Goal: Task Accomplishment & Management: Use online tool/utility

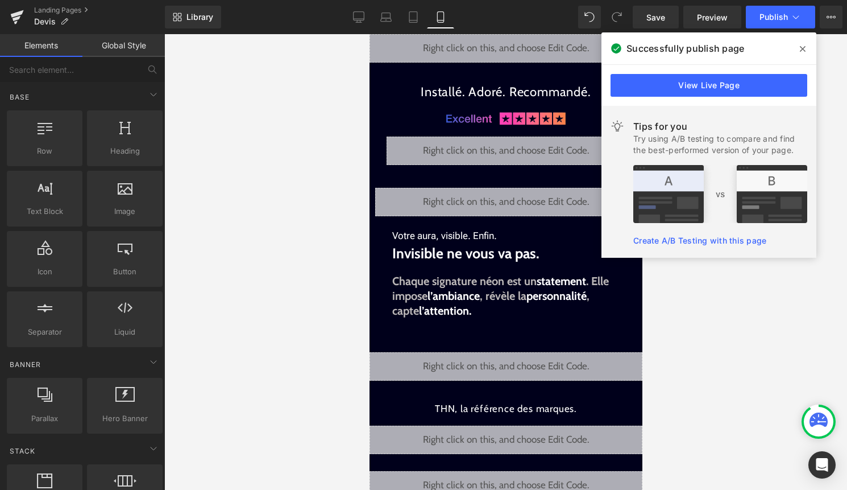
click at [801, 48] on icon at bounding box center [803, 48] width 6 height 9
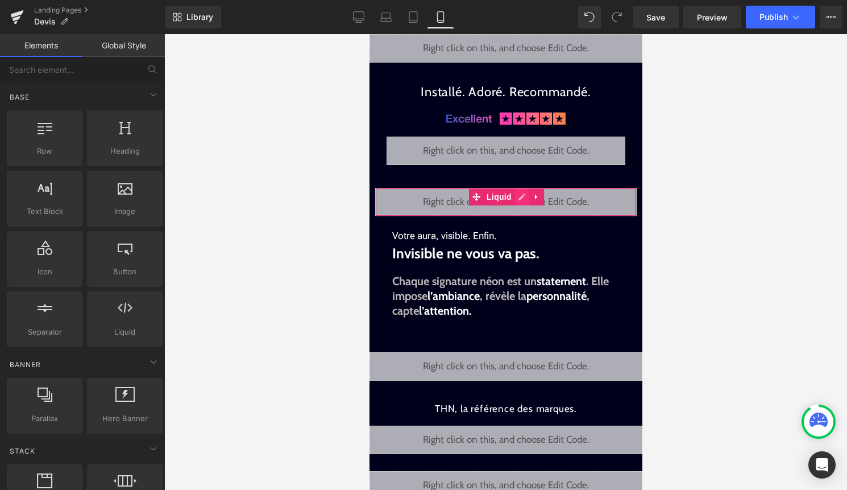
click at [520, 197] on div "Liquid" at bounding box center [506, 202] width 262 height 28
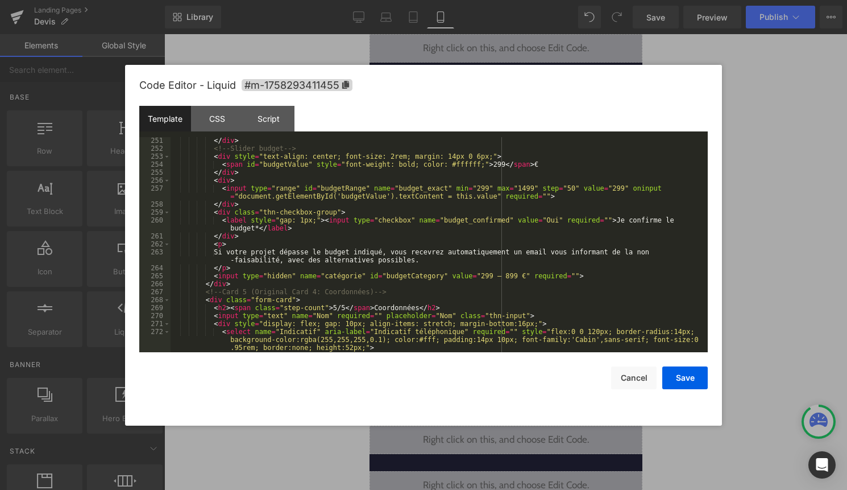
scroll to position [2197, 0]
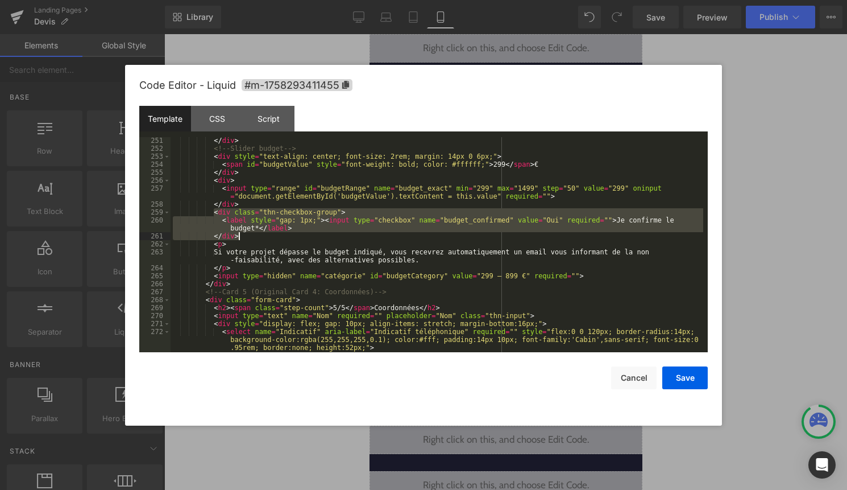
drag, startPoint x: 215, startPoint y: 213, endPoint x: 243, endPoint y: 236, distance: 36.4
click at [243, 236] on div "</ div > <!-- Slider budget --> < div style = "text-align: center; font-size: 2…" at bounding box center [437, 251] width 533 height 231
click at [253, 267] on div "</ div > <!-- Slider budget --> < div style = "text-align: center; font-size: 2…" at bounding box center [437, 251] width 533 height 231
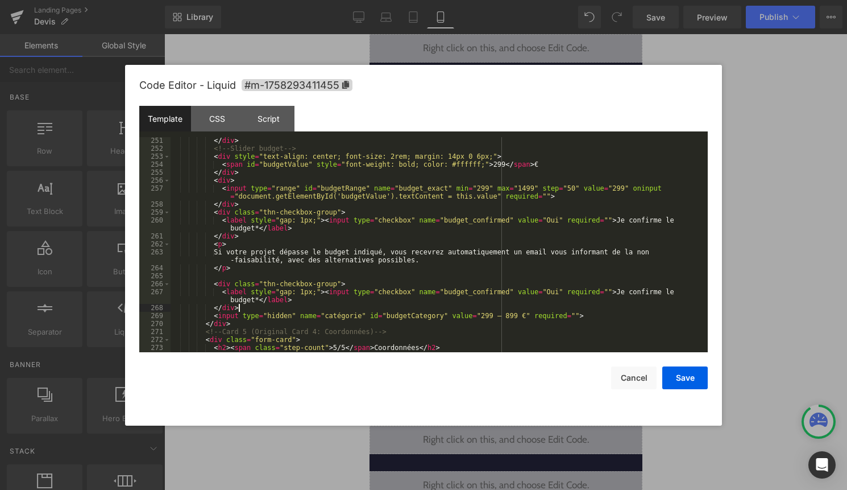
click at [230, 277] on div "</ div > <!-- Slider budget --> < div style = "text-align: center; font-size: 2…" at bounding box center [437, 251] width 533 height 231
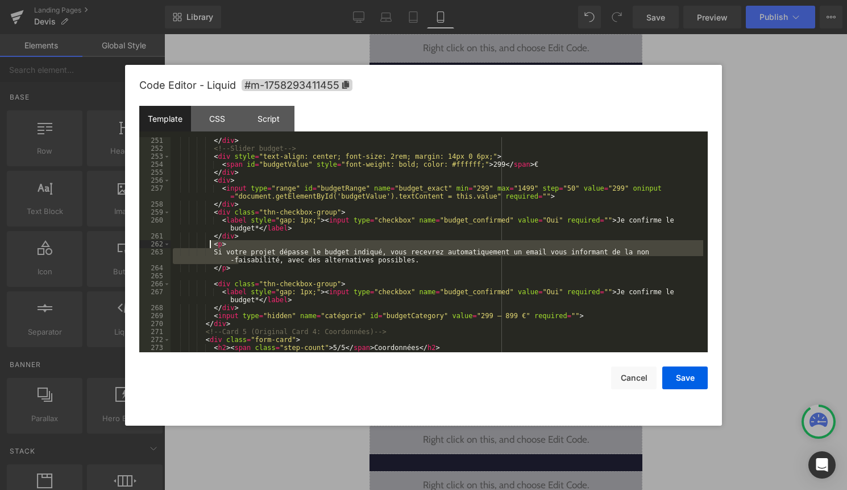
drag, startPoint x: 238, startPoint y: 263, endPoint x: 210, endPoint y: 245, distance: 33.3
click at [210, 245] on div "</ div > <!-- Slider budget --> < div style = "text-align: center; font-size: 2…" at bounding box center [437, 251] width 533 height 231
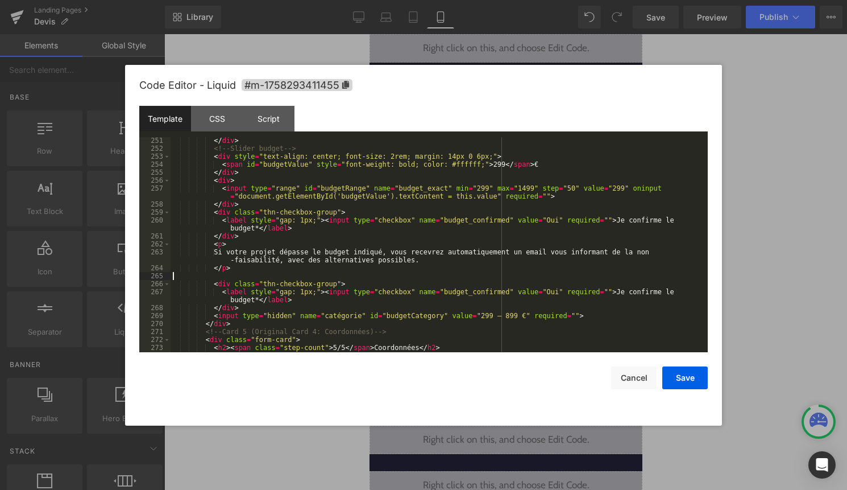
click at [221, 279] on div "</ div > <!-- Slider budget --> < div style = "text-align: center; font-size: 2…" at bounding box center [437, 251] width 533 height 231
click at [211, 283] on div "</ div > <!-- Slider budget --> < div style = "text-align: center; font-size: 2…" at bounding box center [437, 251] width 533 height 231
click at [209, 274] on div "</ div > <!-- Slider budget --> < div style = "text-align: center; font-size: 2…" at bounding box center [437, 251] width 533 height 231
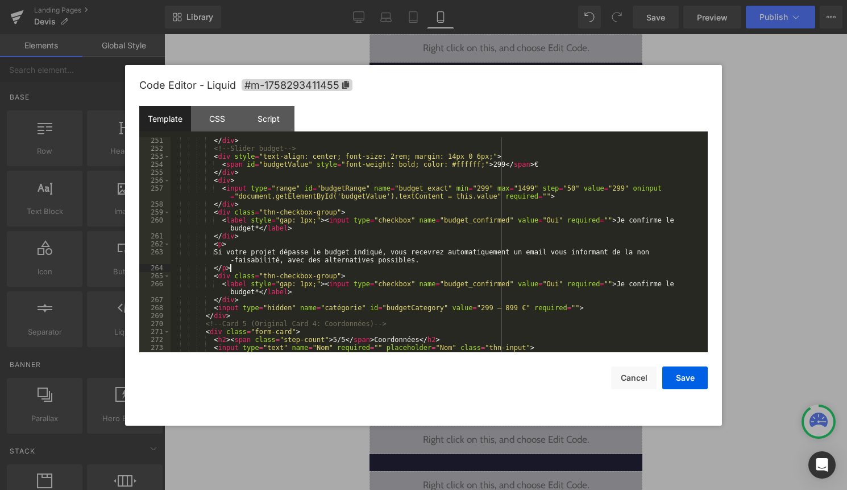
click at [248, 301] on div "</ div > <!-- Slider budget --> < div style = "text-align: center; font-size: 2…" at bounding box center [437, 251] width 533 height 231
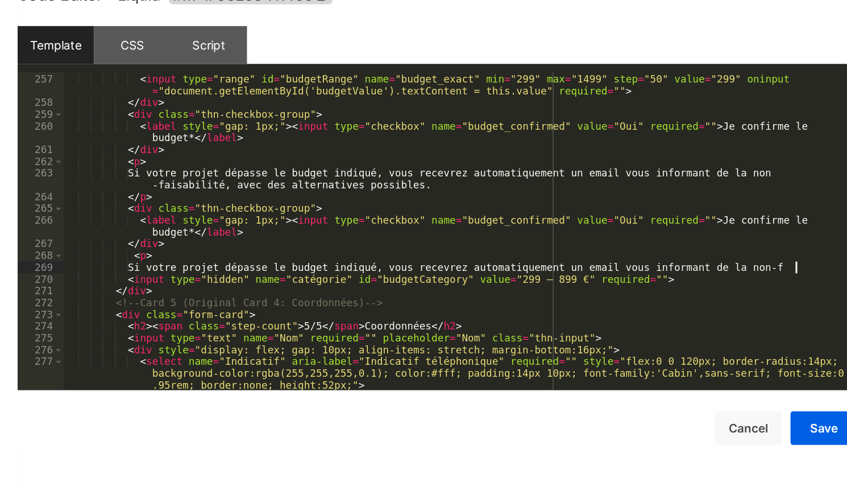
scroll to position [2250, 0]
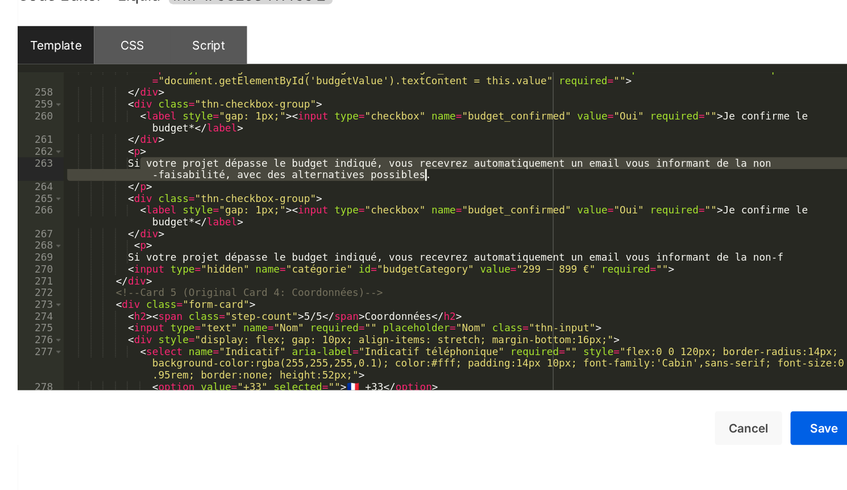
drag, startPoint x: 224, startPoint y: 200, endPoint x: 414, endPoint y: 208, distance: 190.6
click at [414, 208] on div "< input type = "range" id = "budgetRange" name = "budget_exact" min = "299" max…" at bounding box center [437, 250] width 533 height 239
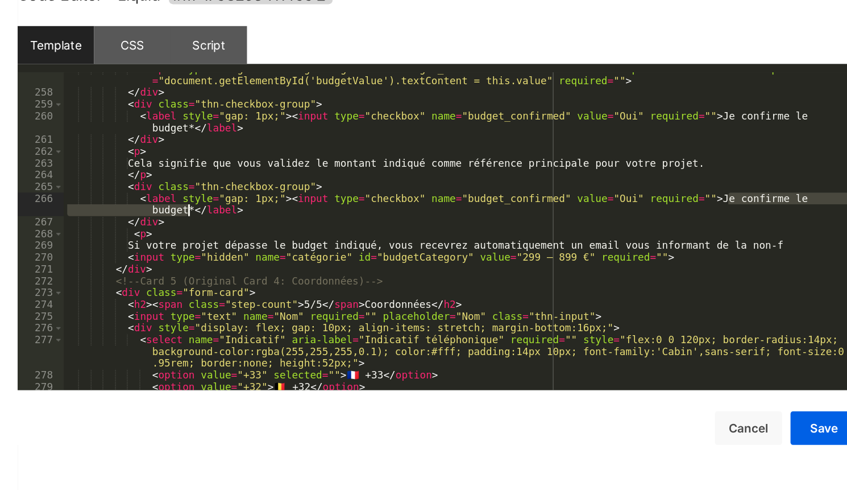
drag, startPoint x: 622, startPoint y: 222, endPoint x: 253, endPoint y: 231, distance: 369.1
click at [253, 231] on div "< input type = "range" id = "budgetRange" name = "budget_exact" min = "299" max…" at bounding box center [437, 250] width 533 height 239
click at [624, 222] on div "< input type = "range" id = "budgetRange" name = "budget_exact" min = "299" max…" at bounding box center [437, 250] width 533 height 239
click at [623, 223] on div "< input type = "range" id = "budgetRange" name = "budget_exact" min = "299" max…" at bounding box center [437, 250] width 533 height 239
click at [609, 222] on div "< input type = "range" id = "budgetRange" name = "budget_exact" min = "299" max…" at bounding box center [437, 250] width 533 height 239
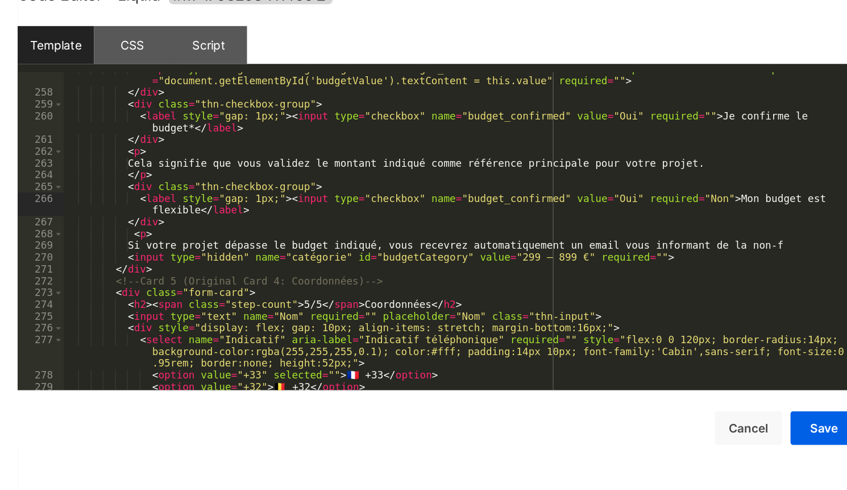
click at [264, 230] on div "< input type = "range" id = "budgetRange" name = "budget_exact" min = "299" max…" at bounding box center [437, 250] width 533 height 239
drag, startPoint x: 269, startPoint y: 233, endPoint x: 269, endPoint y: 244, distance: 11.4
click at [269, 233] on div "< input type = "range" id = "budgetRange" name = "budget_exact" min = "299" max…" at bounding box center [437, 250] width 533 height 239
drag, startPoint x: 266, startPoint y: 227, endPoint x: 266, endPoint y: 243, distance: 15.9
click at [266, 227] on div "< input type = "range" id = "budgetRange" name = "budget_exact" min = "299" max…" at bounding box center [437, 250] width 533 height 239
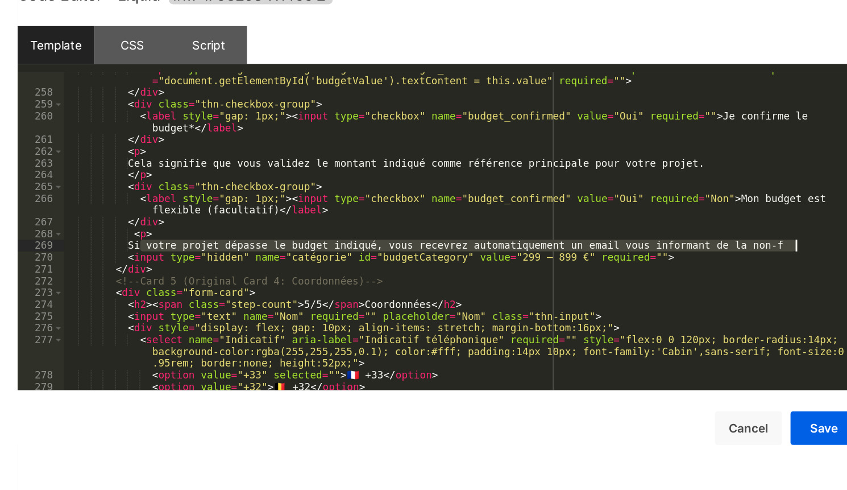
drag, startPoint x: 221, startPoint y: 255, endPoint x: 669, endPoint y: 253, distance: 447.4
click at [669, 253] on div "< input type = "range" id = "budgetRange" name = "budget_exact" min = "299" max…" at bounding box center [437, 250] width 533 height 239
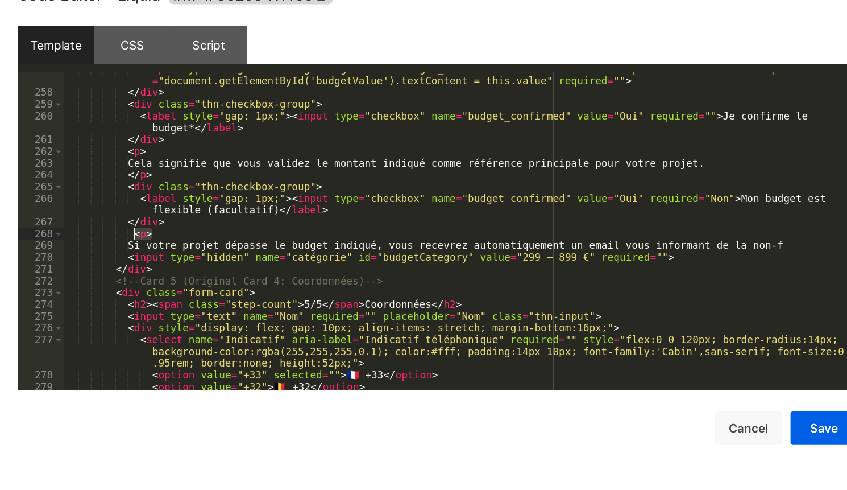
drag, startPoint x: 230, startPoint y: 248, endPoint x: 220, endPoint y: 248, distance: 10.2
click at [220, 248] on div "< input type = "range" id = "budgetRange" name = "budget_exact" min = "299" max…" at bounding box center [437, 250] width 533 height 239
click at [670, 255] on div "< input type = "range" id = "budgetRange" name = "budget_exact" min = "299" max…" at bounding box center [437, 250] width 533 height 239
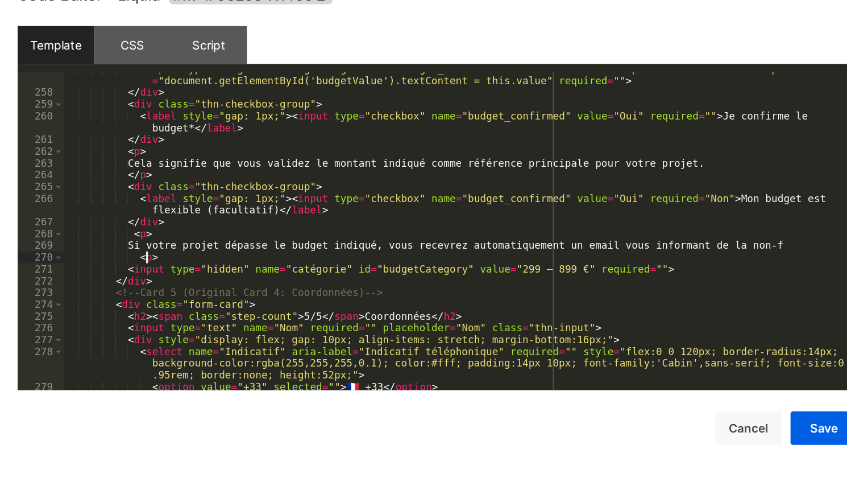
click at [225, 264] on div "< input type = "range" id = "budgetRange" name = "budget_exact" min = "299" max…" at bounding box center [437, 250] width 533 height 239
click at [220, 264] on div "< input type = "range" id = "budgetRange" name = "budget_exact" min = "299" max…" at bounding box center [437, 250] width 533 height 239
drag, startPoint x: 223, startPoint y: 253, endPoint x: 571, endPoint y: 256, distance: 348.0
click at [571, 256] on div "< input type = "range" id = "budgetRange" name = "budget_exact" min = "299" max…" at bounding box center [437, 250] width 533 height 239
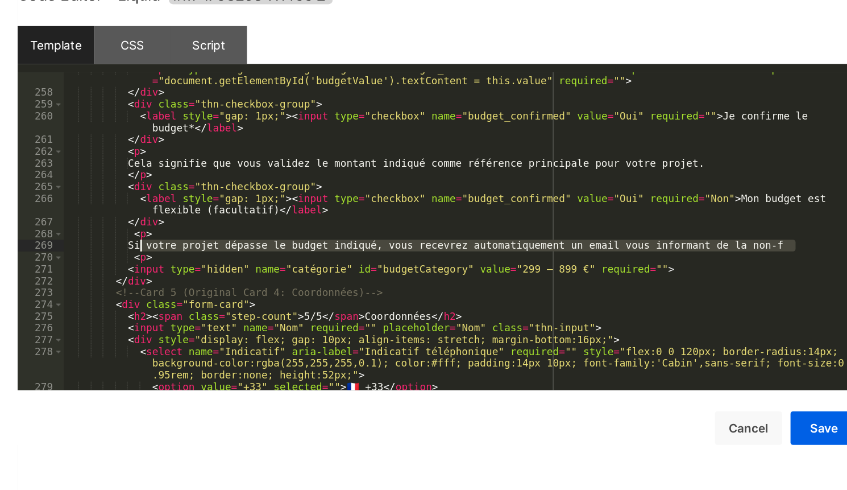
drag, startPoint x: 667, startPoint y: 254, endPoint x: 223, endPoint y: 253, distance: 444.0
click at [223, 253] on div "< input type = "range" id = "budgetRange" name = "budget_exact" min = "299" max…" at bounding box center [437, 250] width 533 height 239
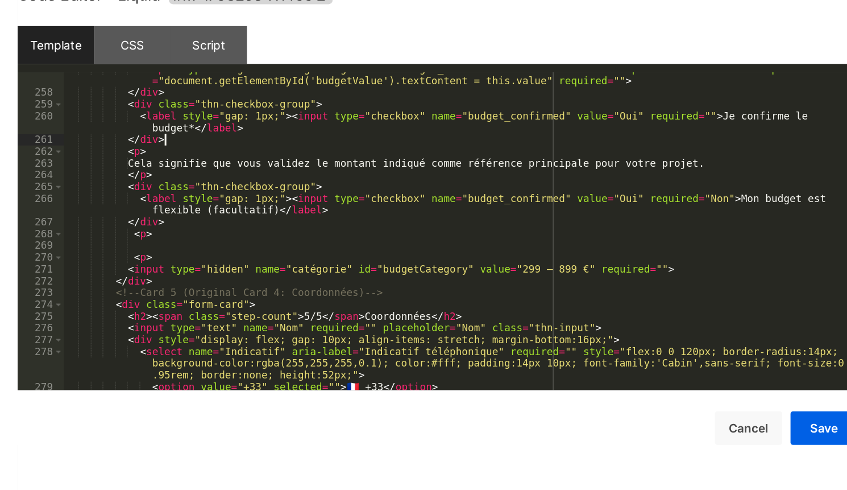
drag, startPoint x: 550, startPoint y: 181, endPoint x: 584, endPoint y: 376, distance: 198.5
click at [581, 367] on div "Code Editor - Liquid #m-1758293411455 Template CSS Script Data 257 258 259 260 …" at bounding box center [423, 245] width 569 height 360
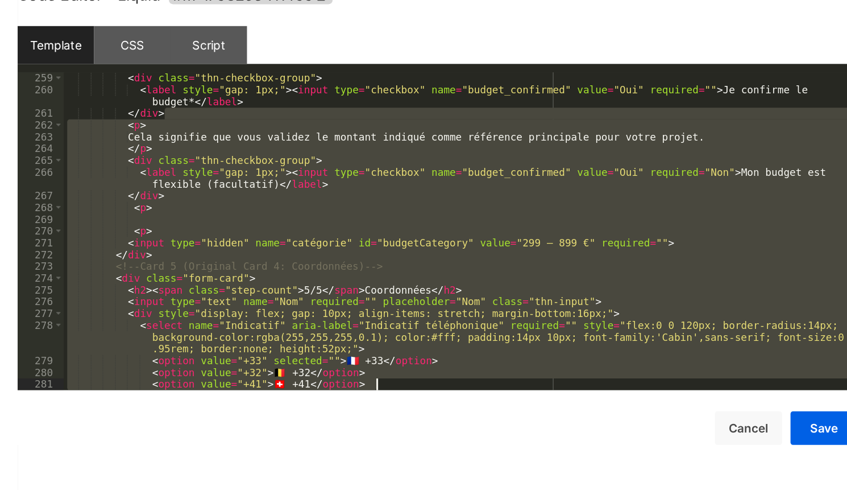
click at [318, 99] on div "Code Editor - Liquid #m-1758293411455 Template CSS Script Data 259 260 261 262 …" at bounding box center [423, 245] width 569 height 360
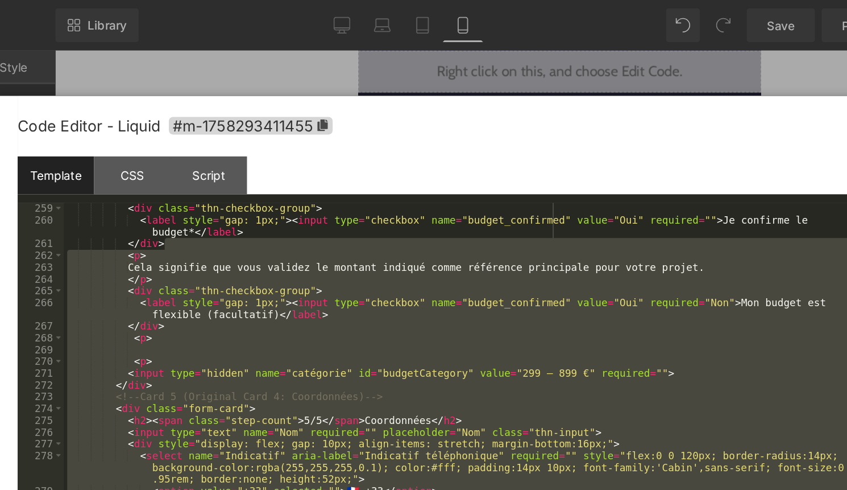
scroll to position [2189, 0]
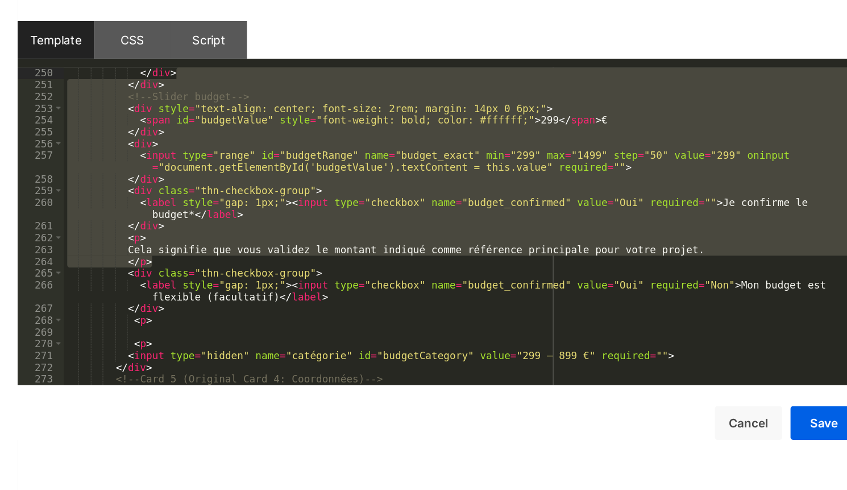
click at [350, 275] on div "</ div > </ div > <!-- Slider budget --> < div style = "text-align: center; fon…" at bounding box center [437, 252] width 533 height 231
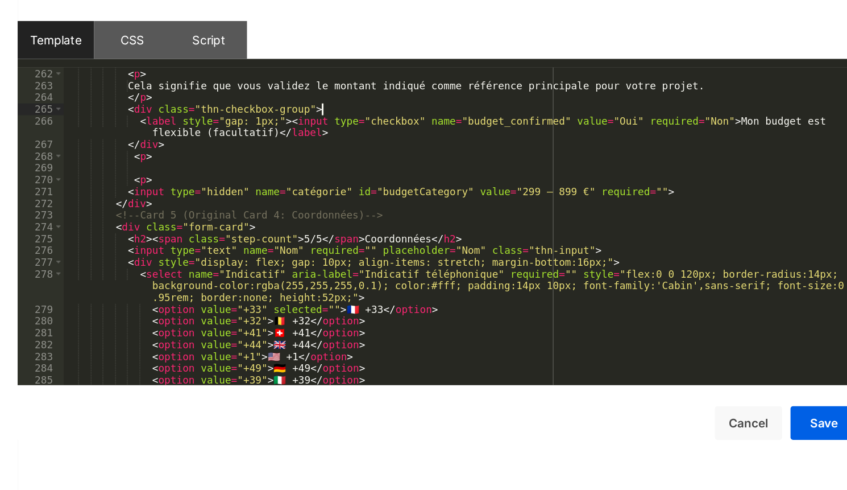
scroll to position [2242, 0]
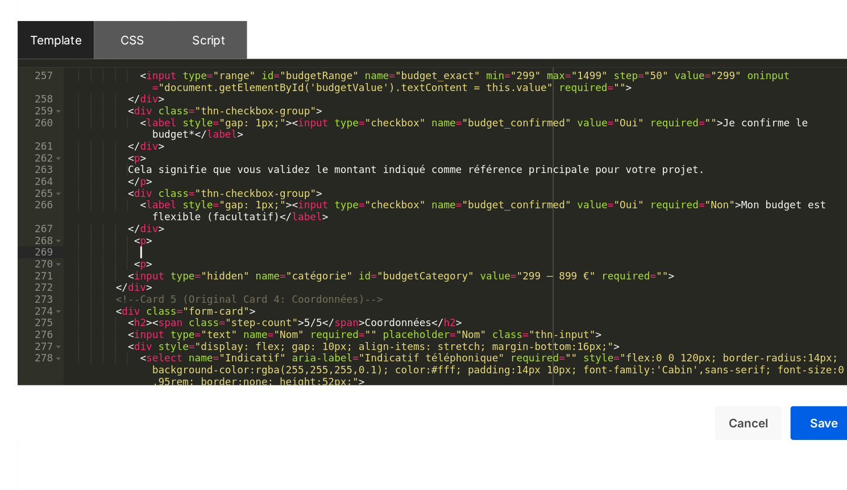
click at [233, 263] on div "< div > < input type = "range" id = "budgetRange" name = "budget_exact" min = "…" at bounding box center [437, 254] width 533 height 247
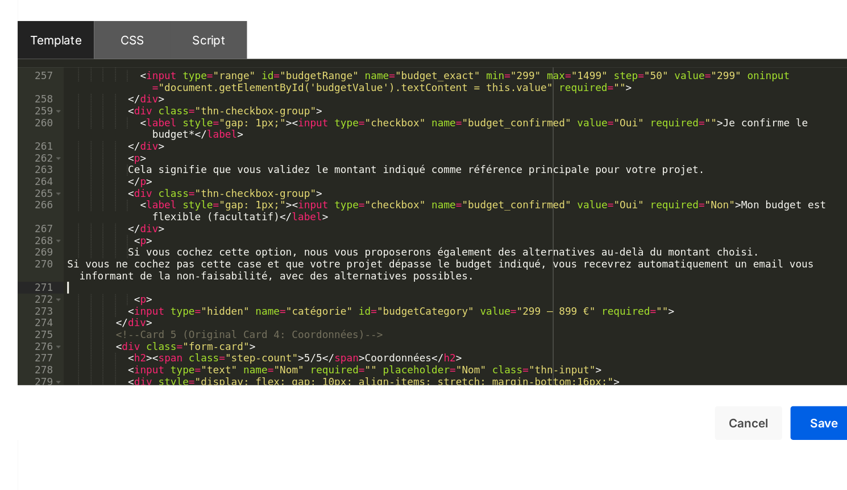
click at [173, 268] on div "< div > < input type = "range" id = "budgetRange" name = "budget_exact" min = "…" at bounding box center [437, 246] width 533 height 231
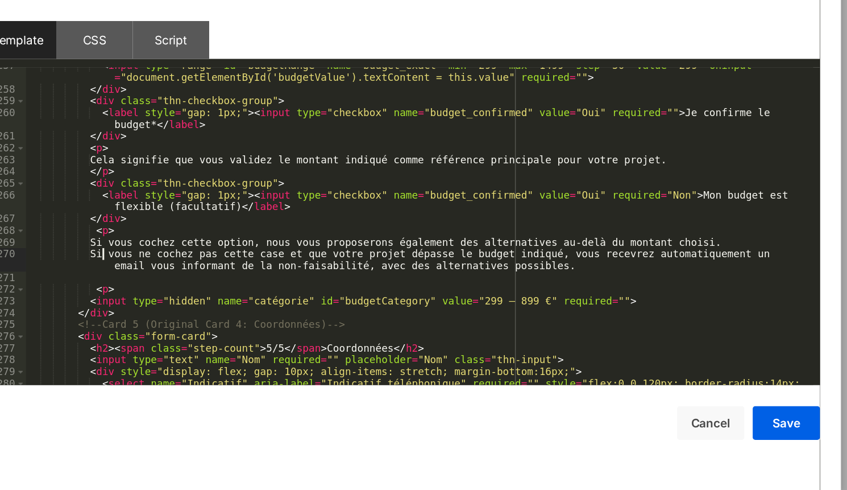
scroll to position [2253, 0]
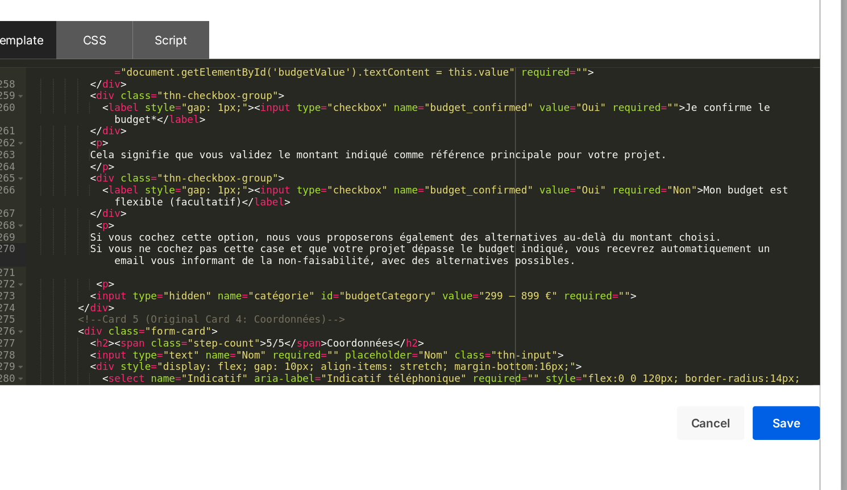
click at [658, 253] on div "< input type = "range" id = "budgetRange" name = "budget_exact" min = "299" max…" at bounding box center [437, 255] width 533 height 255
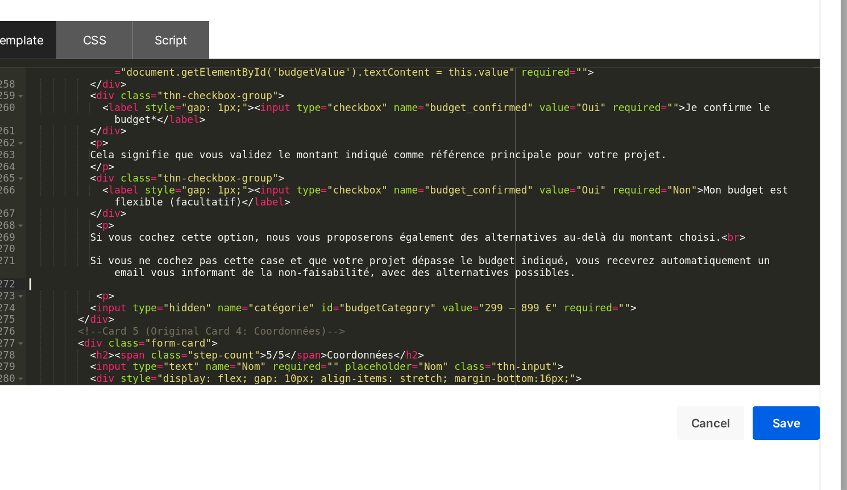
click at [234, 287] on div "< input type = "range" id = "budgetRange" name = "budget_exact" min = "299" max…" at bounding box center [437, 255] width 533 height 255
click at [221, 286] on div "< input type = "range" id = "budgetRange" name = "budget_exact" min = "299" max…" at bounding box center [437, 255] width 533 height 255
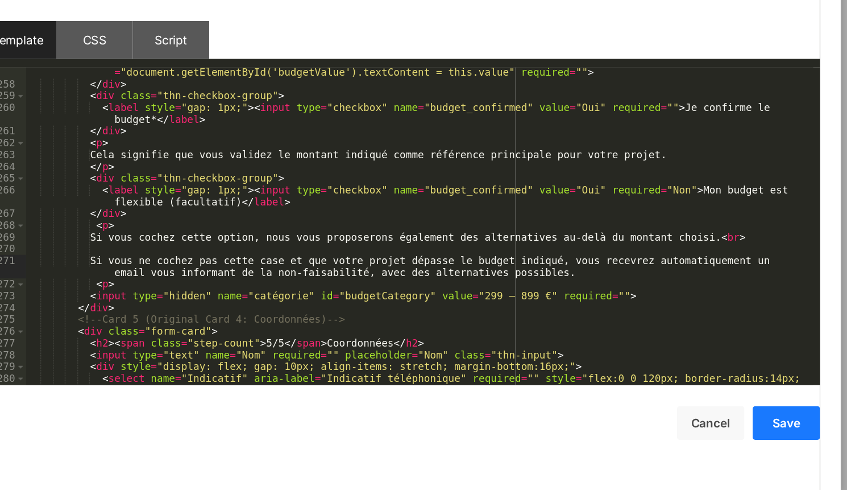
click at [684, 375] on button "Save" at bounding box center [684, 377] width 45 height 23
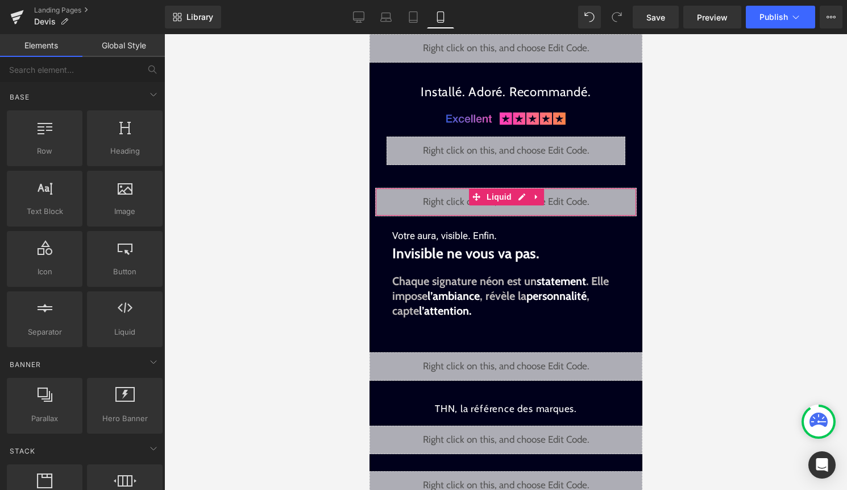
click at [528, 197] on div "Liquid" at bounding box center [506, 202] width 262 height 28
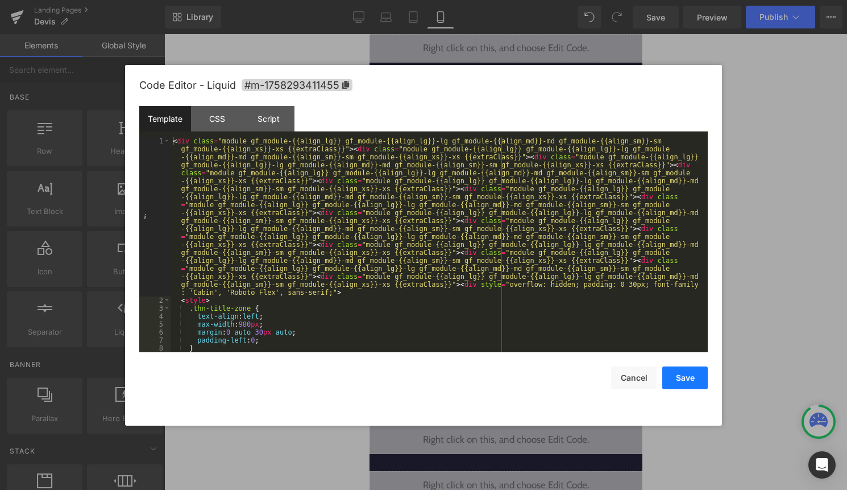
click at [686, 367] on button "Save" at bounding box center [684, 377] width 45 height 23
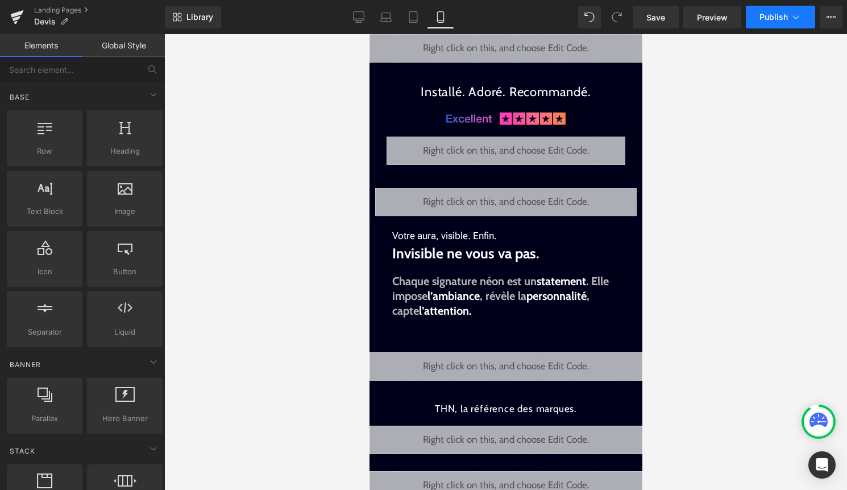
click at [776, 16] on span "Publish" at bounding box center [774, 17] width 28 height 9
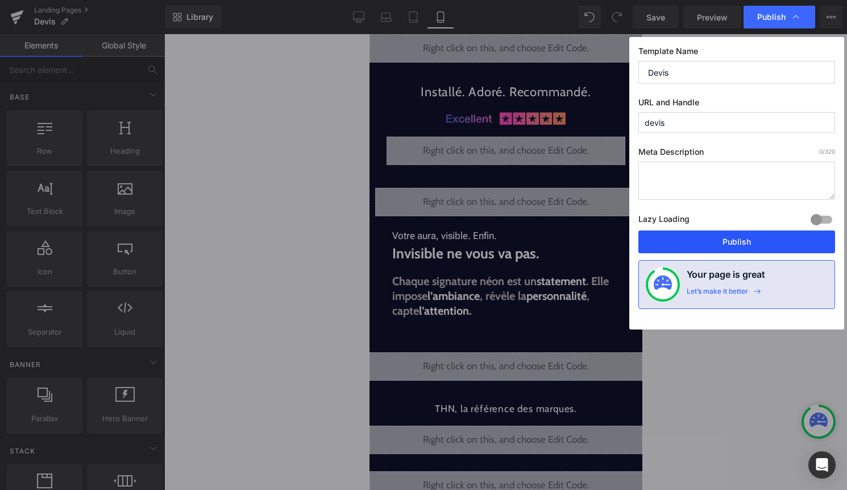
click at [745, 234] on button "Publish" at bounding box center [736, 241] width 197 height 23
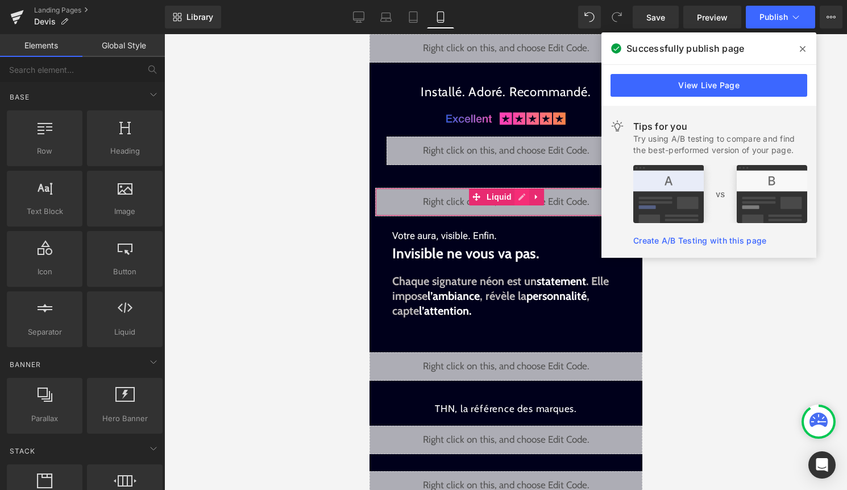
click at [516, 194] on div "Liquid" at bounding box center [506, 202] width 262 height 28
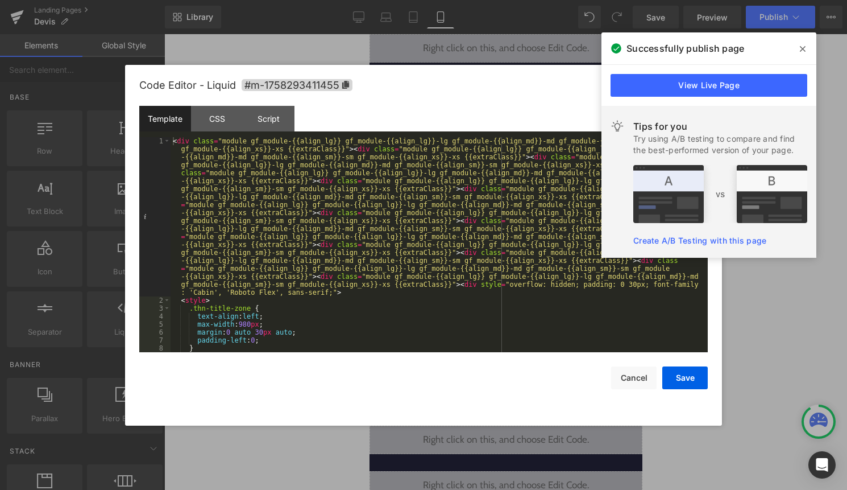
click at [807, 50] on span at bounding box center [803, 49] width 18 height 18
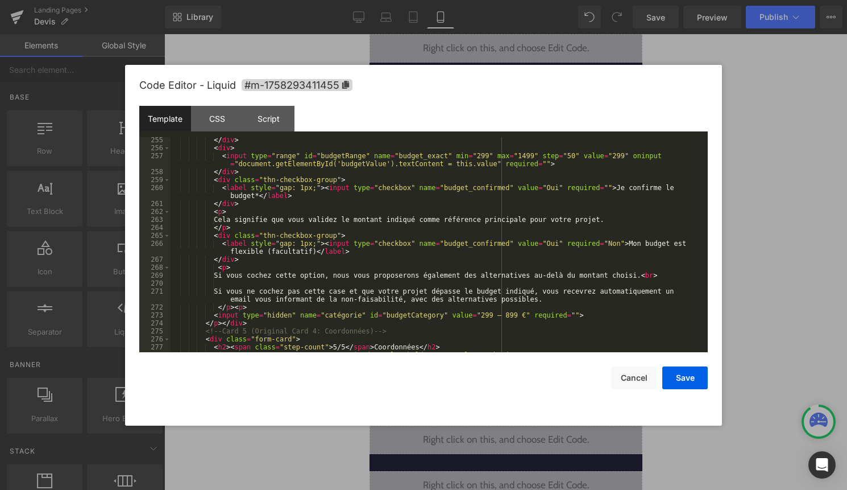
scroll to position [2284, 0]
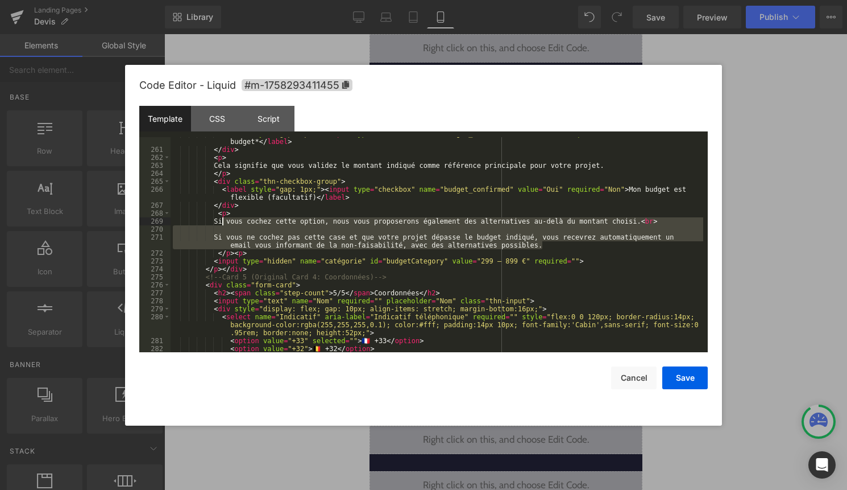
drag, startPoint x: 544, startPoint y: 244, endPoint x: 221, endPoint y: 221, distance: 323.2
click at [221, 221] on div "< label style = "gap: 1px;" > < input type = "checkbox" name = "budget_confirme…" at bounding box center [437, 249] width 533 height 239
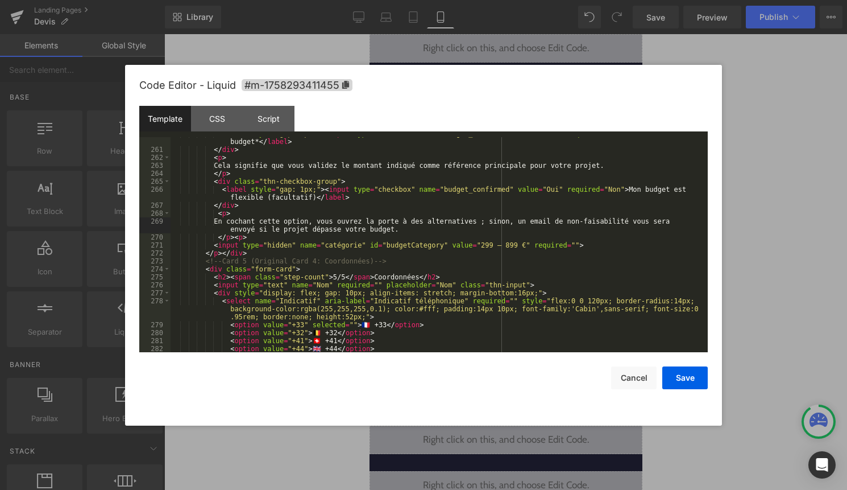
click at [232, 228] on div "< label style = "gap: 1px;" > < input type = "checkbox" name = "budget_confirme…" at bounding box center [437, 249] width 533 height 239
click at [696, 375] on button "Save" at bounding box center [684, 377] width 45 height 23
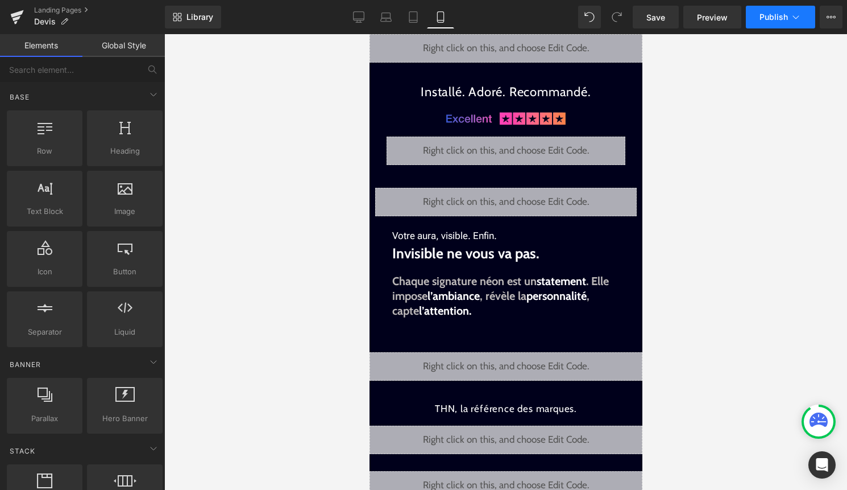
click at [776, 18] on span "Publish" at bounding box center [774, 17] width 28 height 9
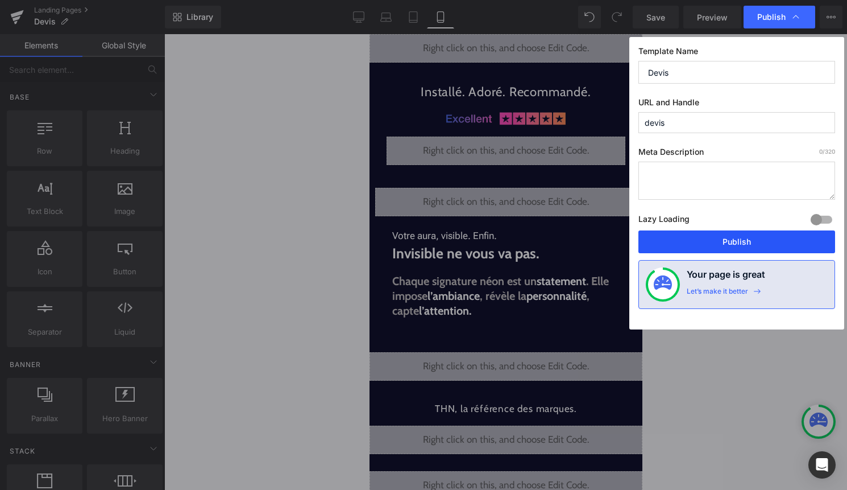
click at [721, 242] on button "Publish" at bounding box center [736, 241] width 197 height 23
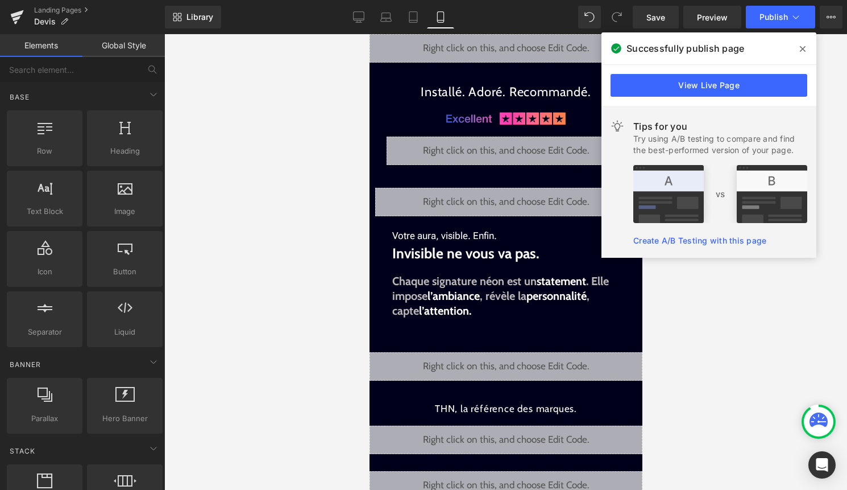
click at [804, 53] on span at bounding box center [803, 49] width 18 height 18
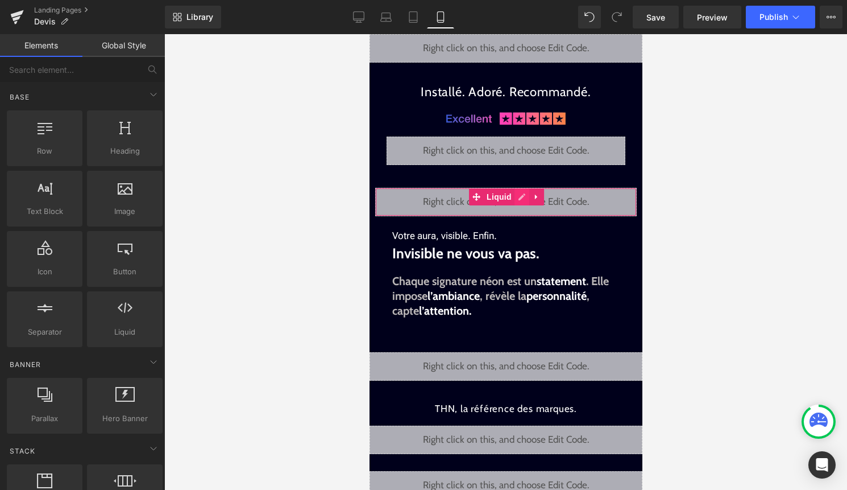
click at [525, 193] on div "Liquid" at bounding box center [506, 202] width 262 height 28
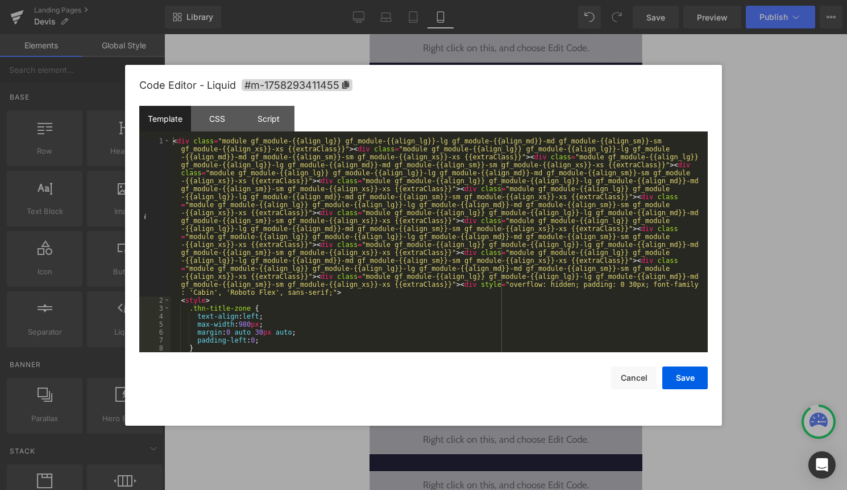
click at [518, 203] on div "< div class = "module gf_module-{{align_lg}} gf_module-{{align_lg}}-lg gf_modul…" at bounding box center [437, 328] width 533 height 382
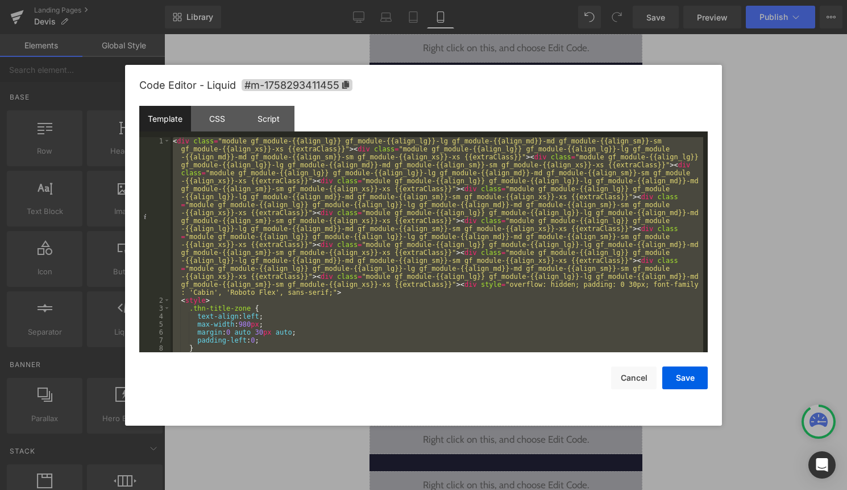
scroll to position [6957, 0]
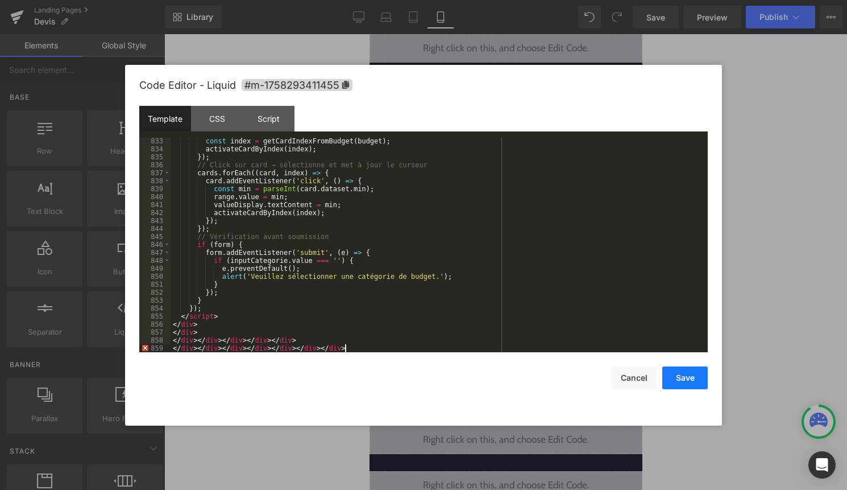
click at [678, 377] on button "Save" at bounding box center [684, 377] width 45 height 23
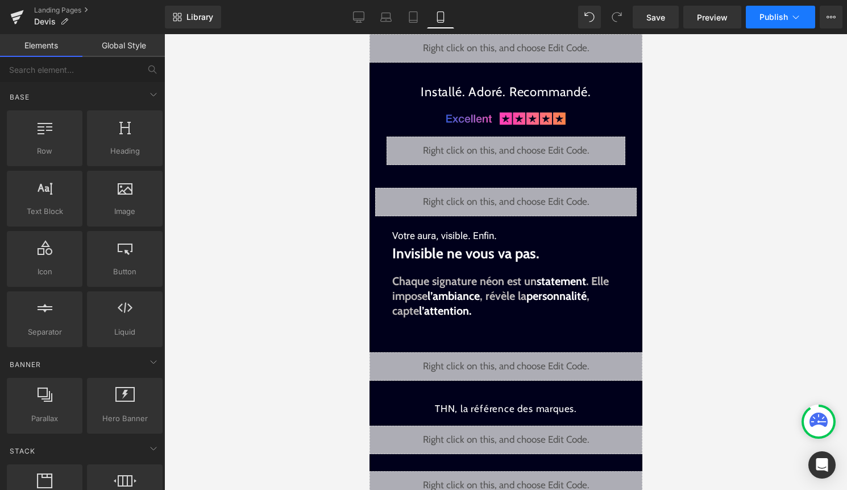
click at [776, 7] on button "Publish" at bounding box center [780, 17] width 69 height 23
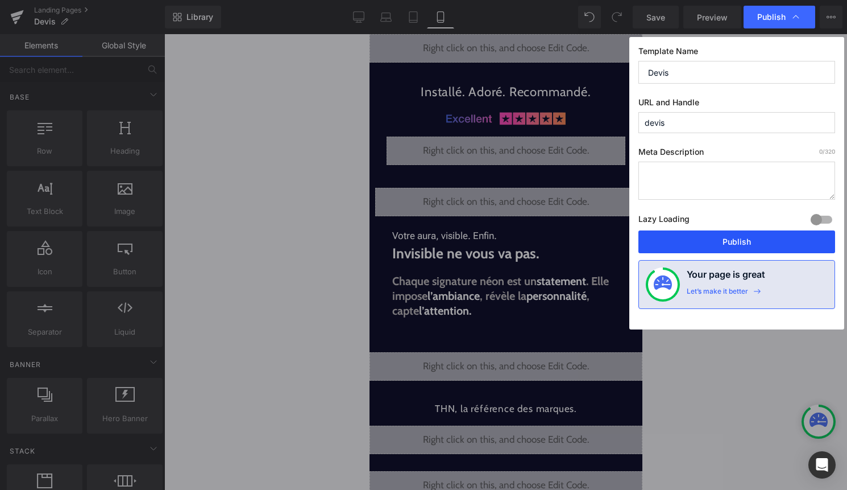
click at [779, 242] on button "Publish" at bounding box center [736, 241] width 197 height 23
